Goal: Task Accomplishment & Management: Manage account settings

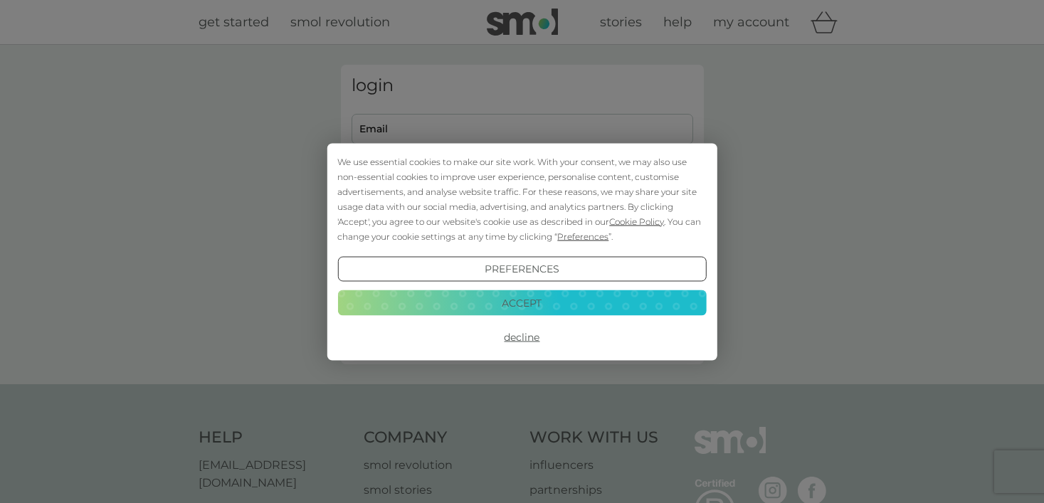
click at [542, 299] on button "Accept" at bounding box center [521, 303] width 368 height 26
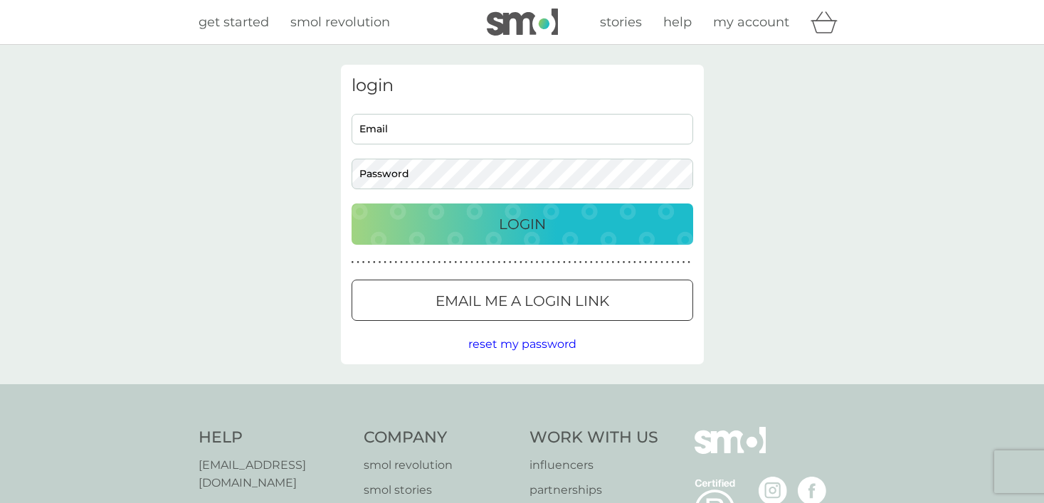
click at [494, 117] on input "Email" at bounding box center [521, 129] width 341 height 31
type input "[EMAIL_ADDRESS][DOMAIN_NAME]"
click at [509, 213] on p "Login" at bounding box center [522, 224] width 47 height 23
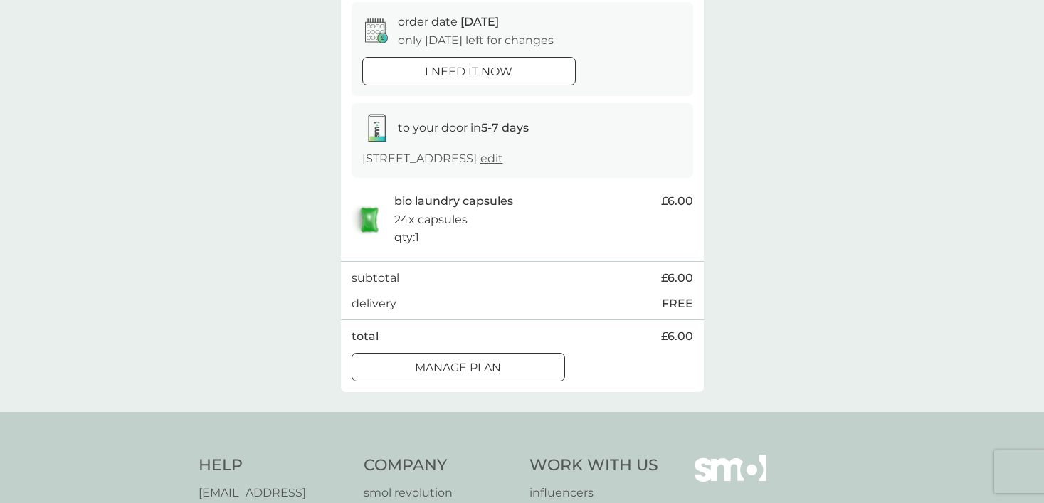
scroll to position [151, 0]
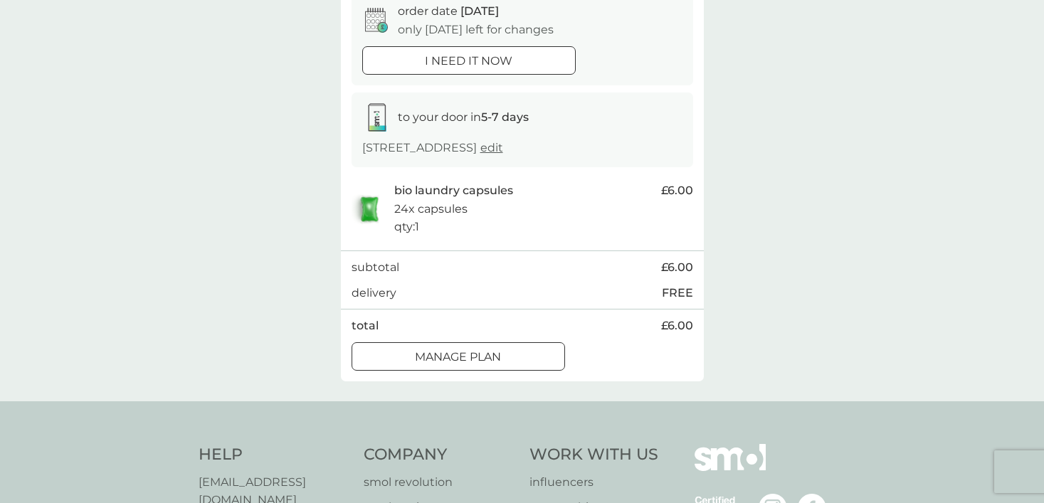
click at [497, 355] on p "Manage plan" at bounding box center [458, 357] width 86 height 18
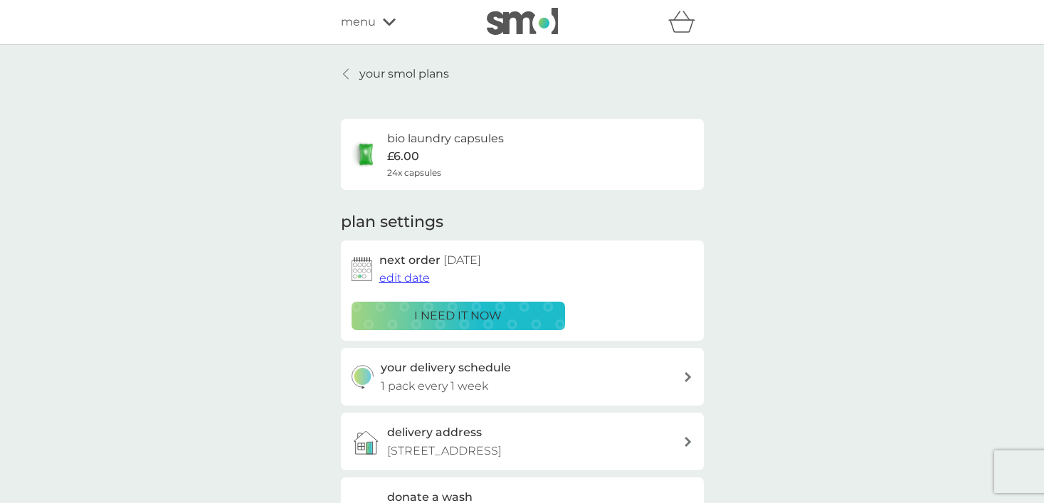
click at [416, 282] on span "edit date" at bounding box center [404, 278] width 51 height 14
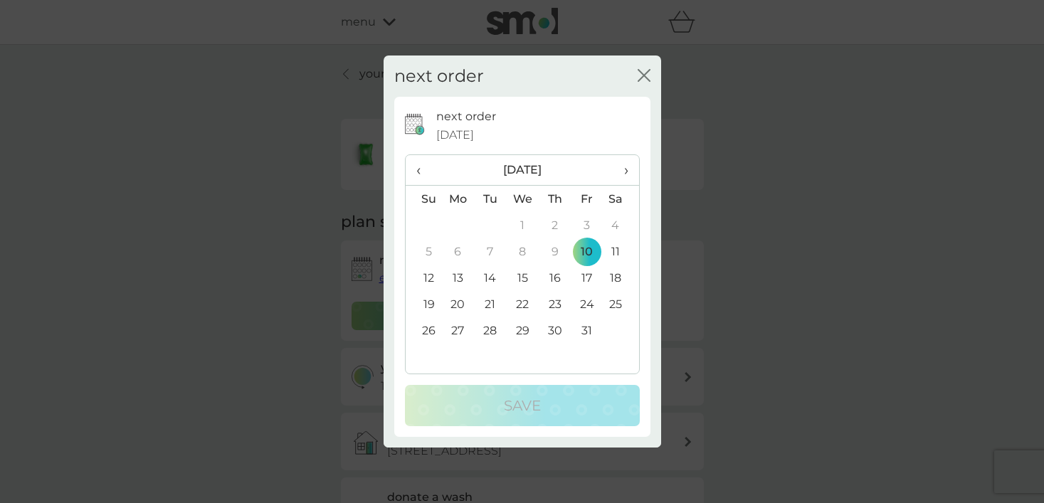
click at [628, 162] on th "›" at bounding box center [621, 170] width 36 height 31
click at [522, 253] on td "10" at bounding box center [522, 251] width 33 height 26
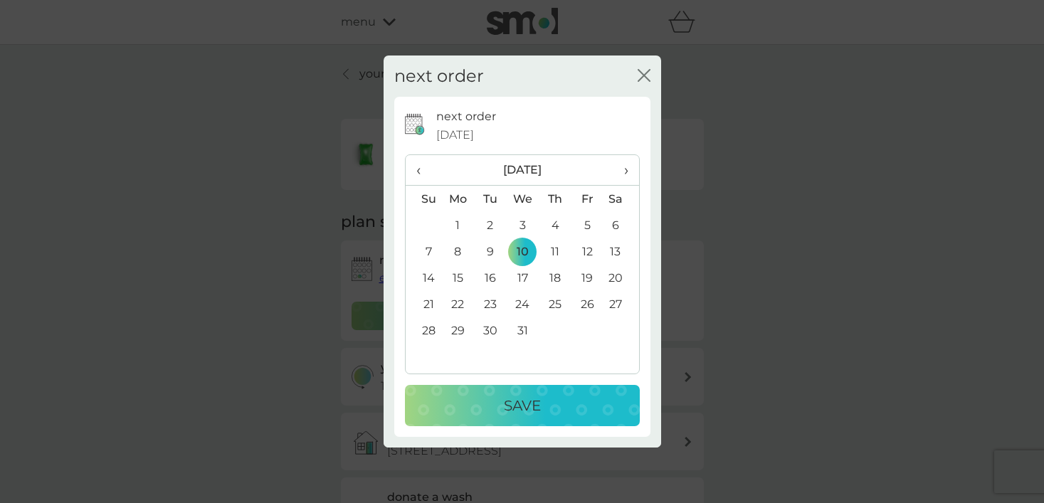
click at [510, 397] on p "Save" at bounding box center [522, 405] width 37 height 23
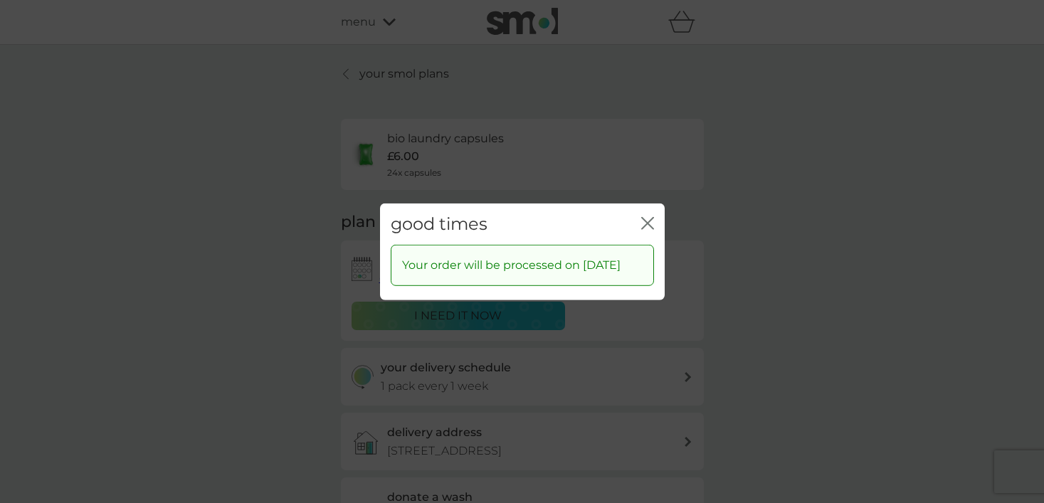
click at [644, 216] on icon "close" at bounding box center [647, 222] width 13 height 13
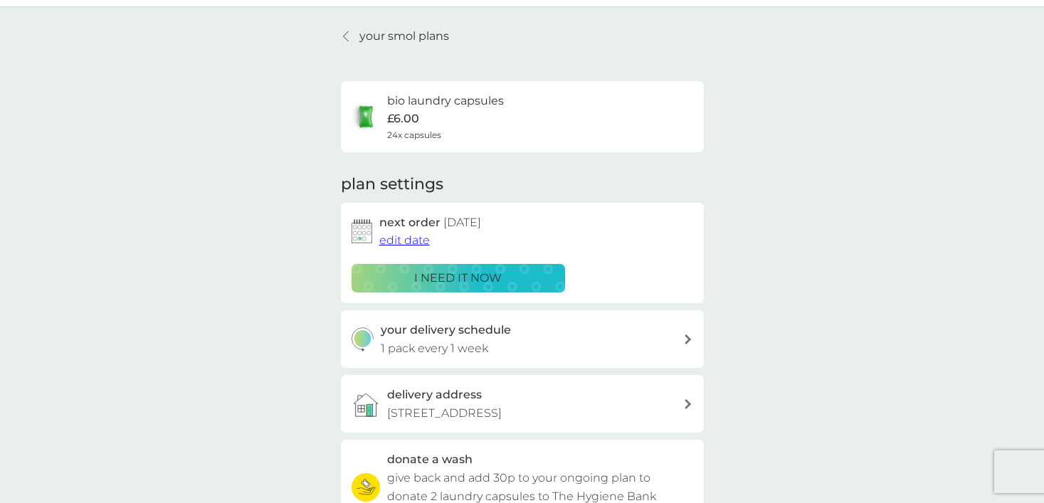
scroll to position [46, 0]
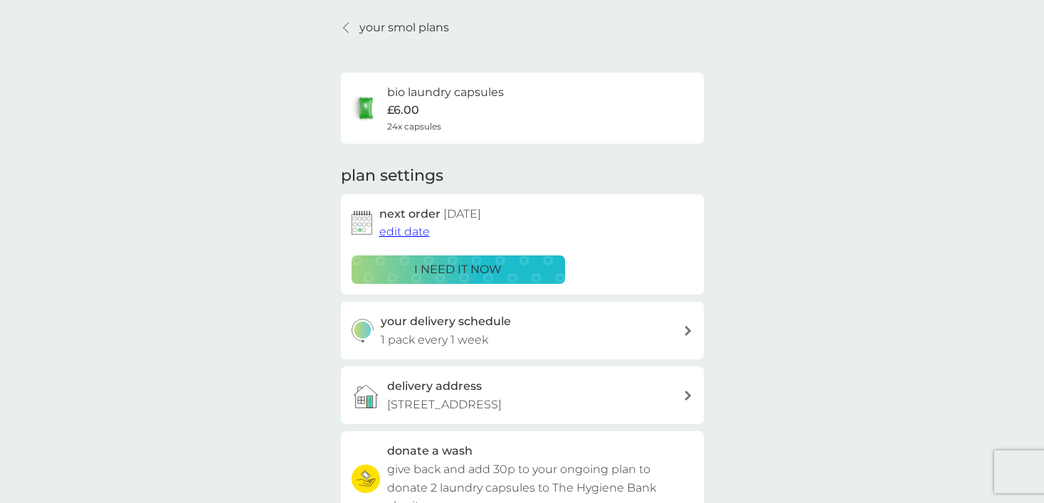
click at [684, 329] on icon at bounding box center [687, 331] width 7 height 10
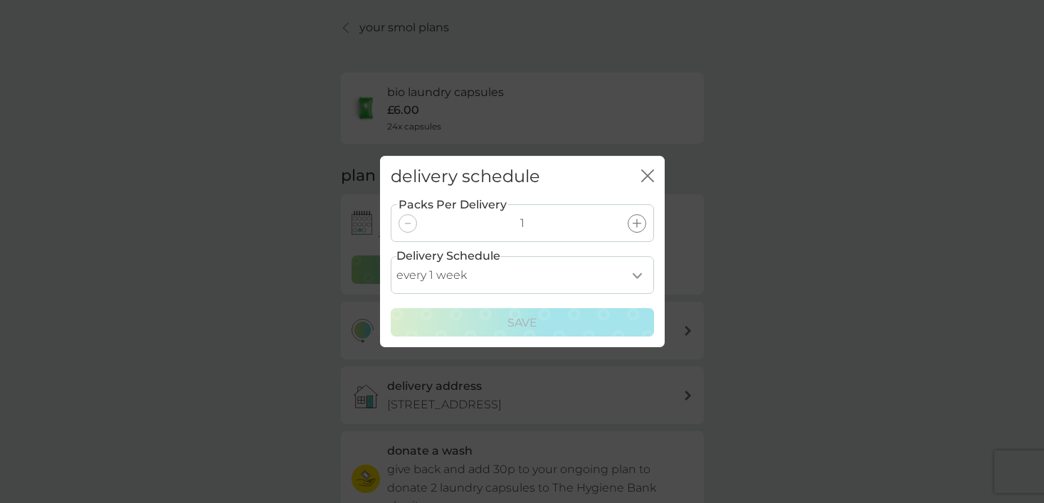
click at [640, 270] on select "every 1 week every 2 weeks every 3 weeks every 4 weeks every 5 weeks every 6 we…" at bounding box center [522, 275] width 263 height 38
select select "28"
click at [391, 256] on select "every 1 week every 2 weeks every 3 weeks every 4 weeks every 5 weeks every 6 we…" at bounding box center [522, 275] width 263 height 38
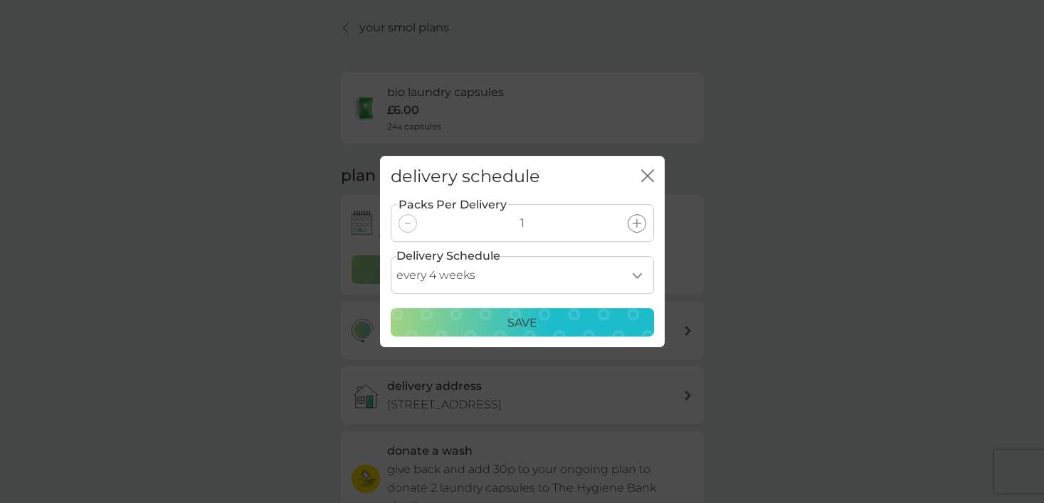
click at [590, 329] on div "Save" at bounding box center [522, 323] width 245 height 18
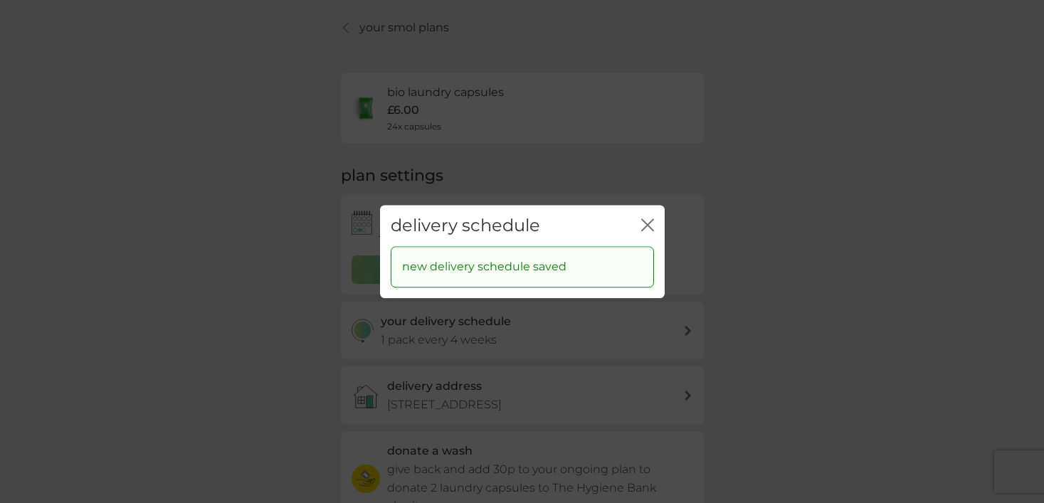
click at [648, 224] on icon "close" at bounding box center [647, 224] width 13 height 13
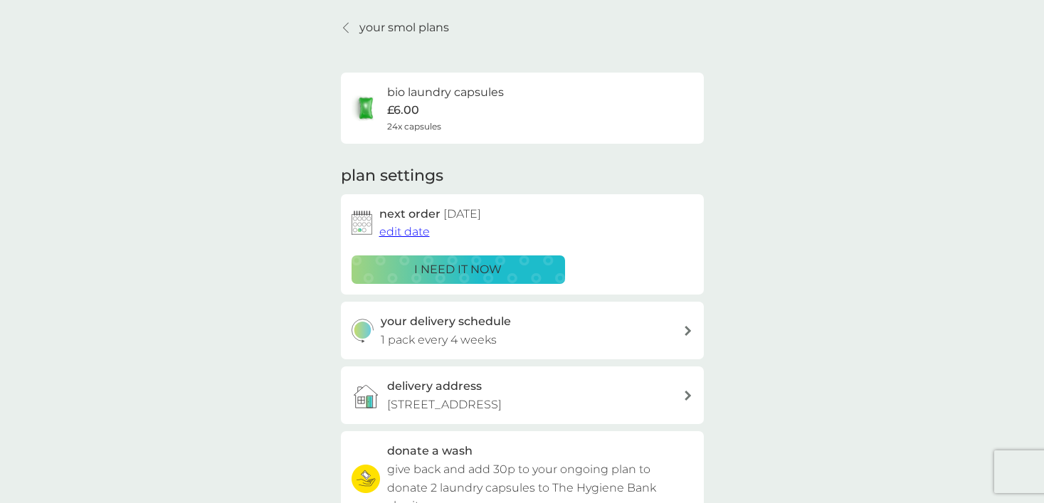
scroll to position [26, 0]
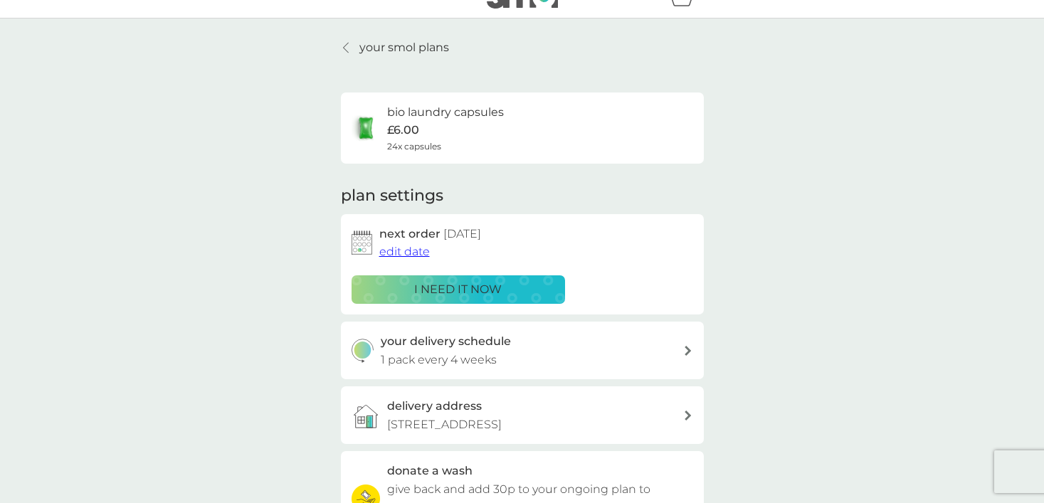
click at [349, 47] on div at bounding box center [346, 47] width 10 height 11
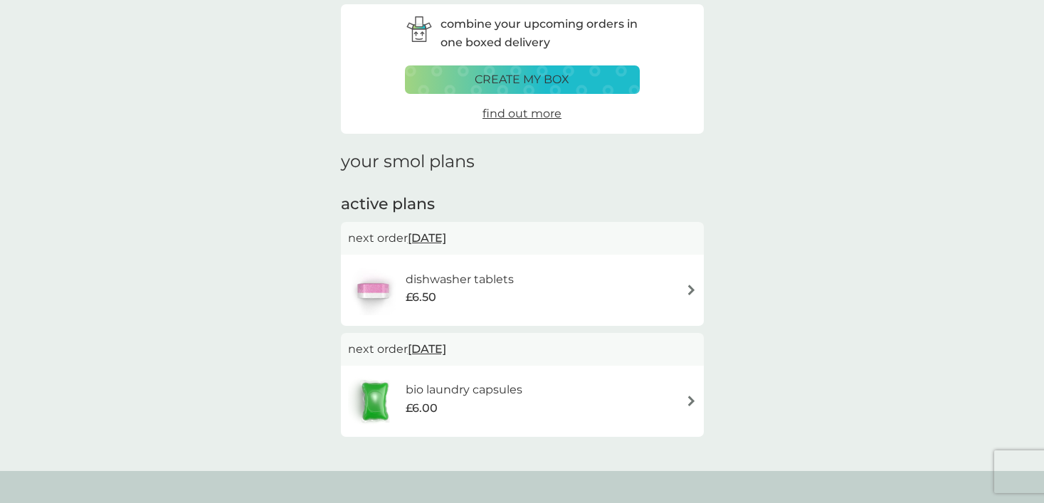
scroll to position [65, 0]
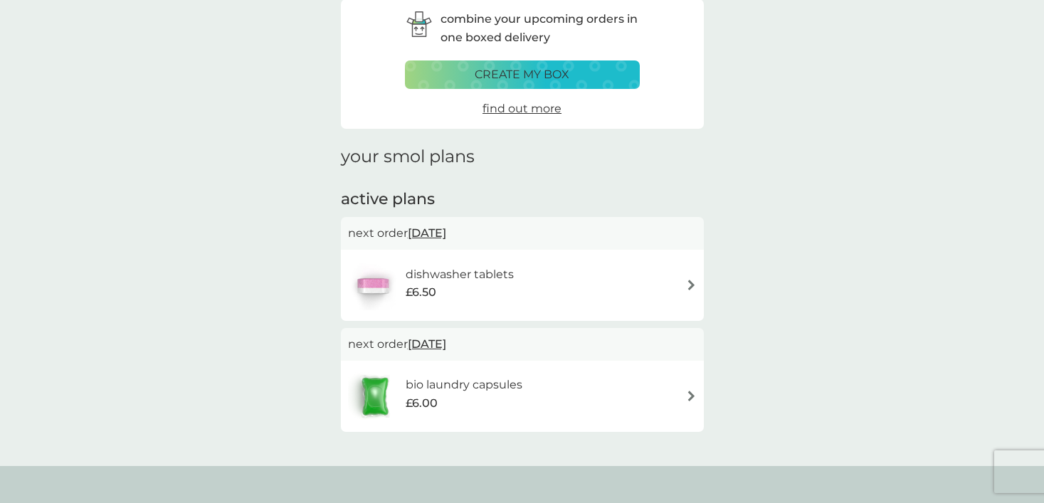
click at [629, 296] on div "dishwasher tablets £6.50" at bounding box center [522, 285] width 349 height 50
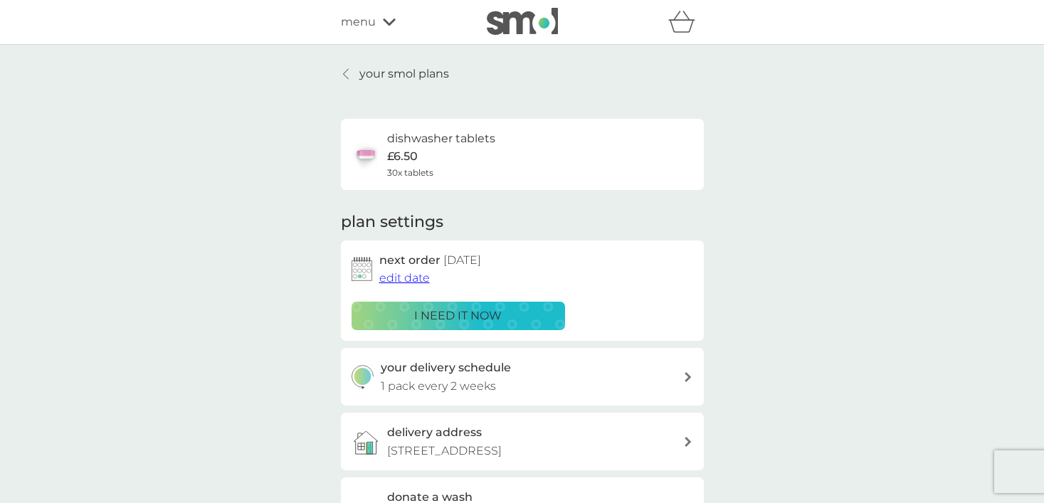
click at [404, 276] on span "edit date" at bounding box center [404, 278] width 51 height 14
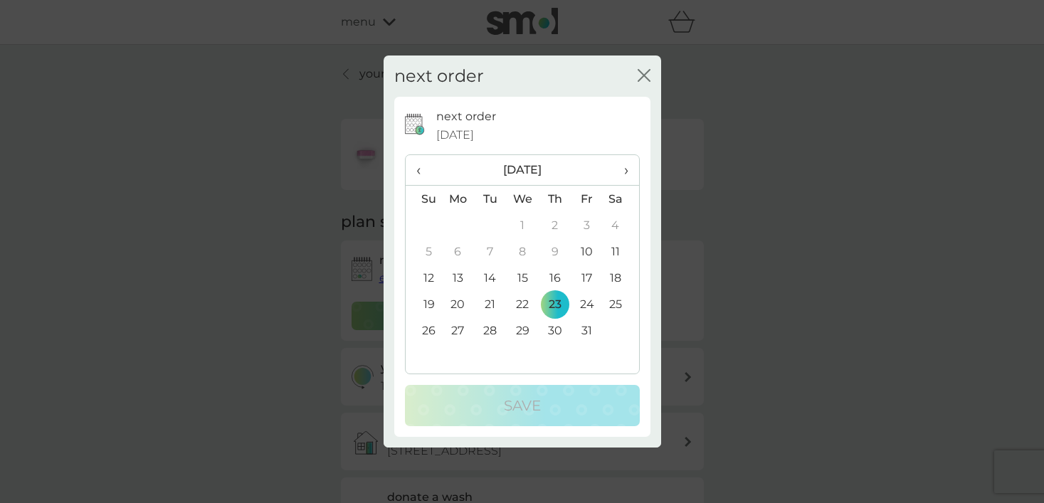
click at [625, 169] on span "›" at bounding box center [620, 170] width 14 height 30
click at [549, 299] on td "20" at bounding box center [555, 304] width 32 height 26
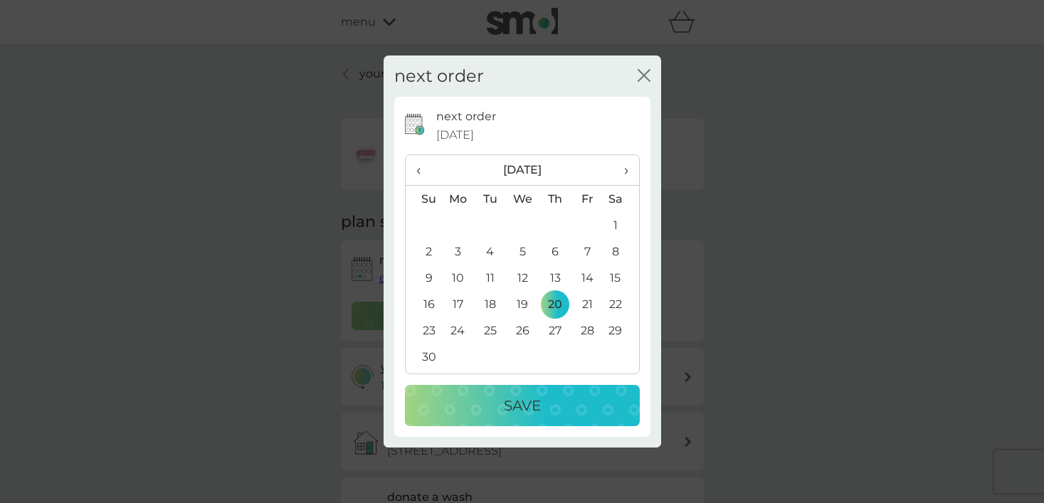
click at [526, 398] on p "Save" at bounding box center [522, 405] width 37 height 23
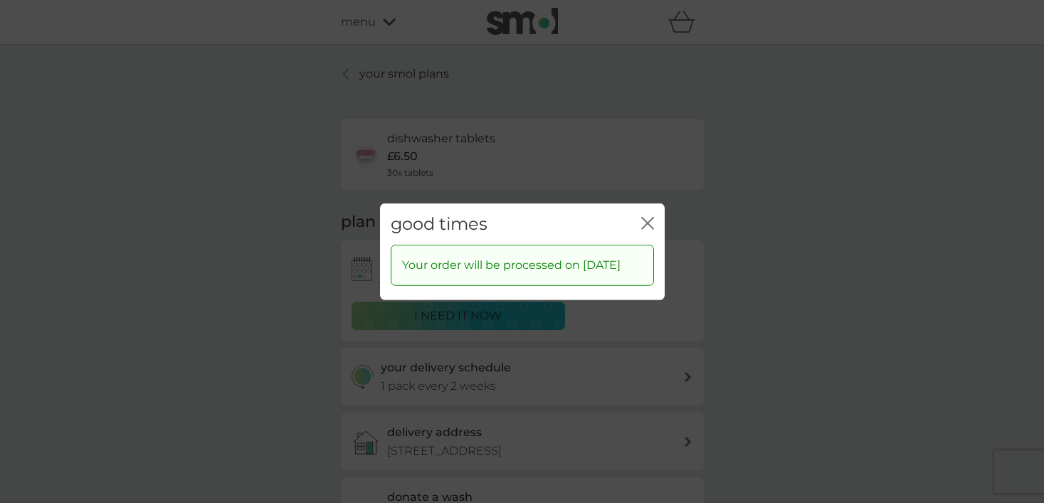
click at [645, 217] on icon "close" at bounding box center [645, 222] width 6 height 11
